Goal: Information Seeking & Learning: Learn about a topic

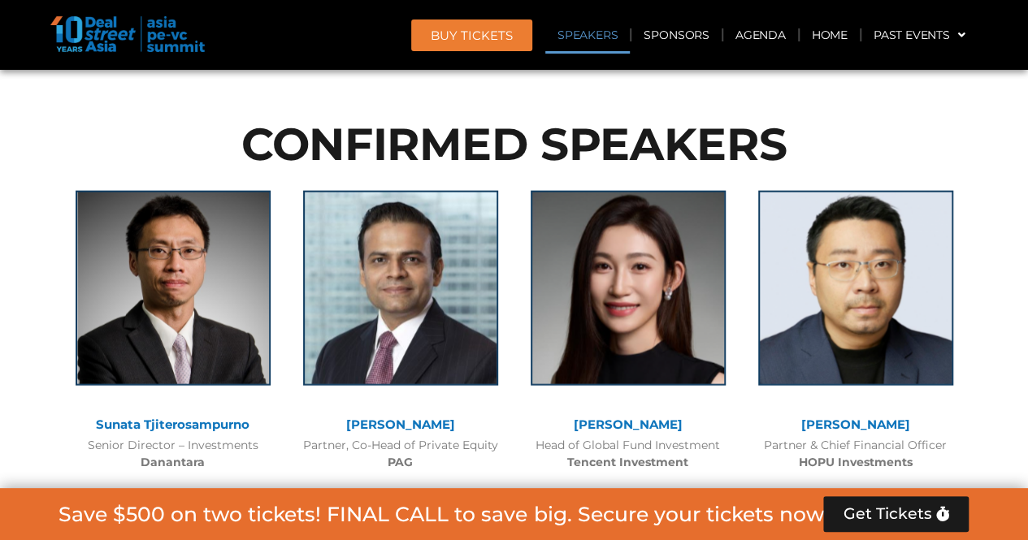
scroll to position [1688, 0]
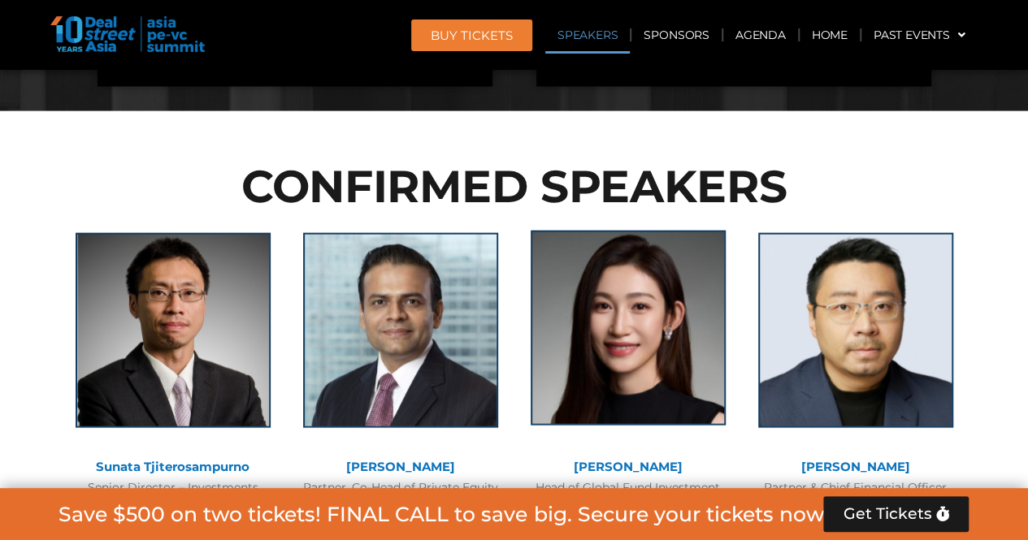
click at [665, 293] on img at bounding box center [628, 328] width 195 height 195
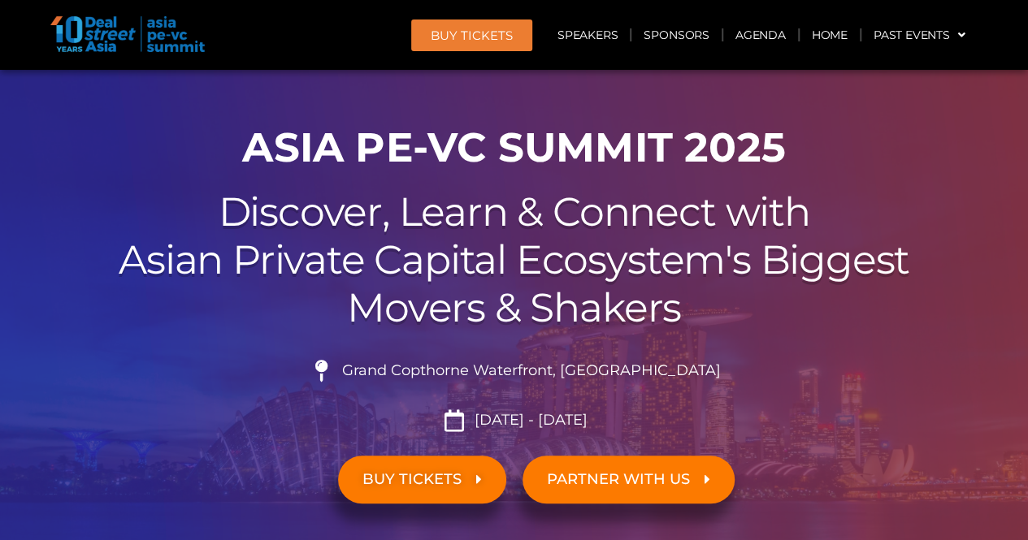
scroll to position [0, 0]
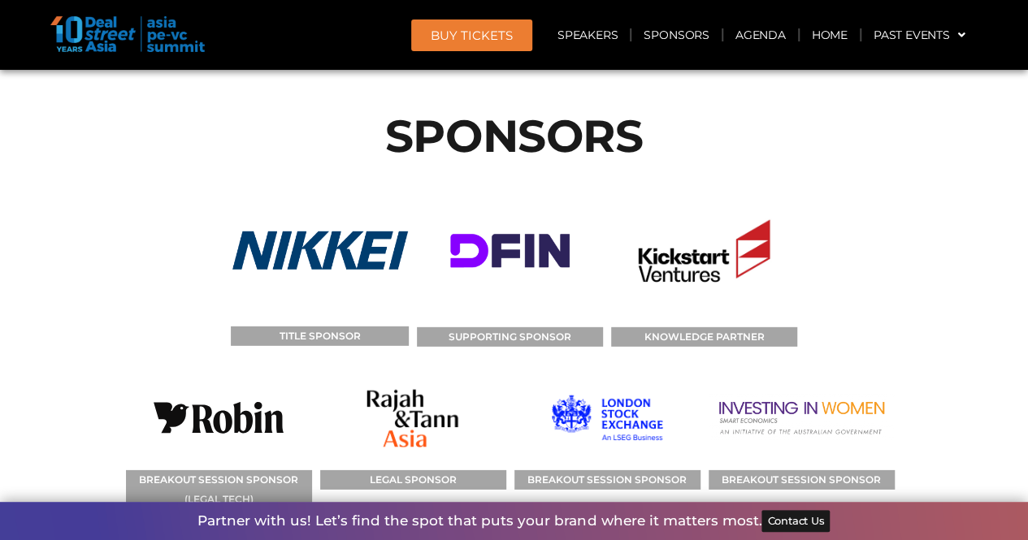
scroll to position [11843, 0]
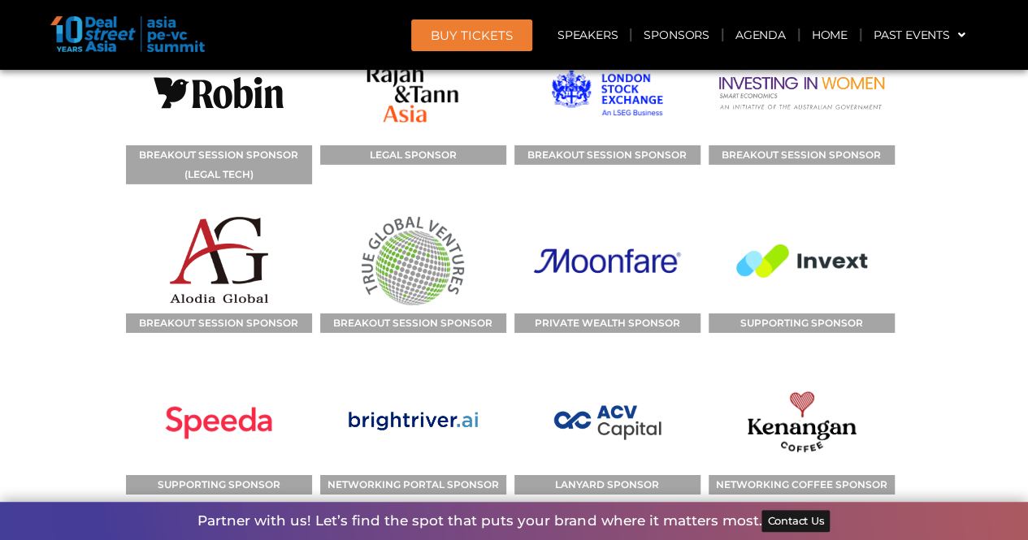
click at [375, 371] on img at bounding box center [413, 423] width 157 height 105
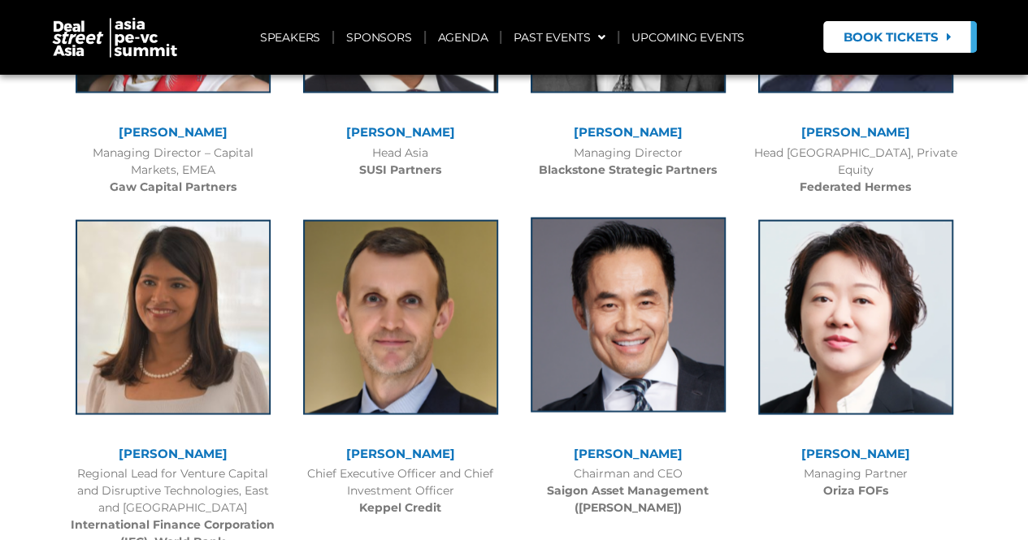
scroll to position [1706, 0]
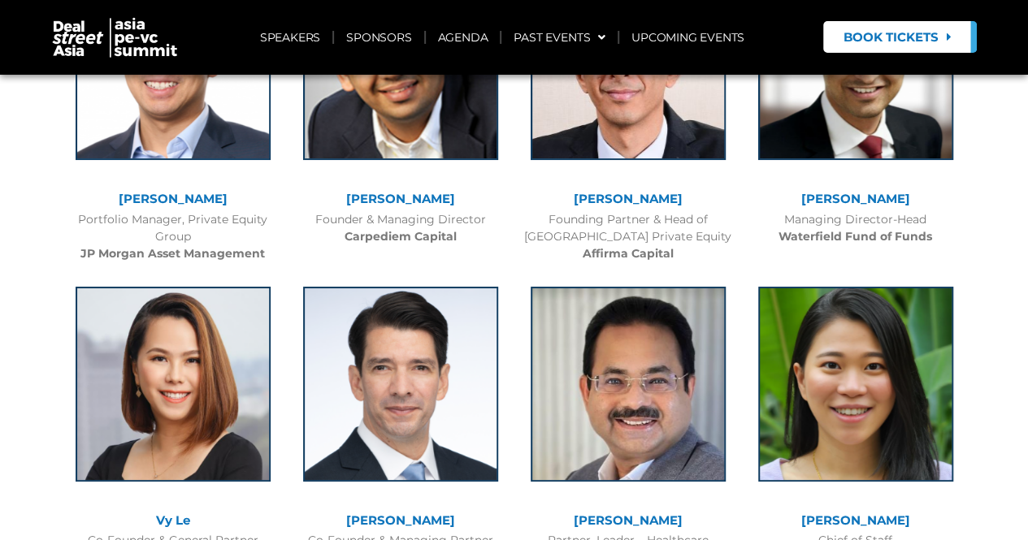
scroll to position [6257, 0]
